Goal: Book appointment/travel/reservation

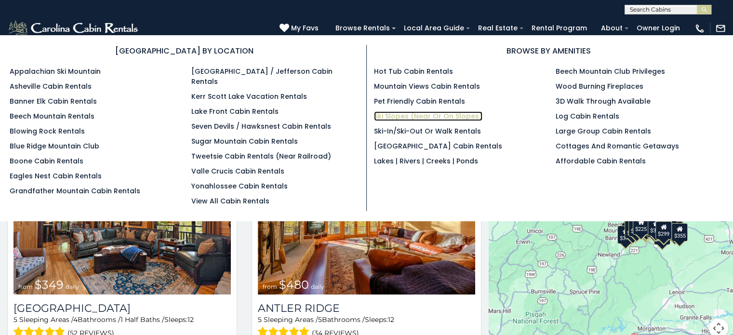
click at [409, 114] on link "Ski Slopes (Near or On Slopes)" at bounding box center [428, 116] width 108 height 10
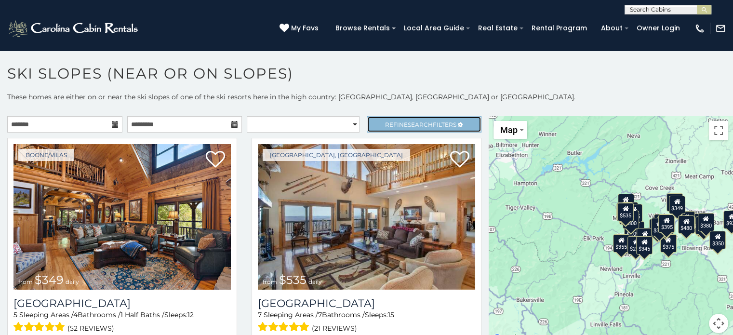
click at [440, 127] on span "Refine Search Filters" at bounding box center [420, 124] width 71 height 7
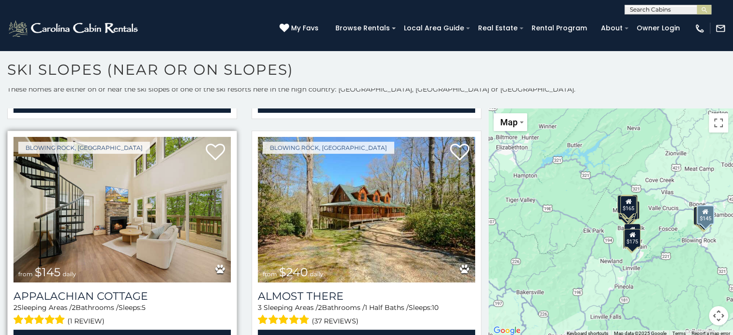
scroll to position [5, 0]
